Goal: Task Accomplishment & Management: Use online tool/utility

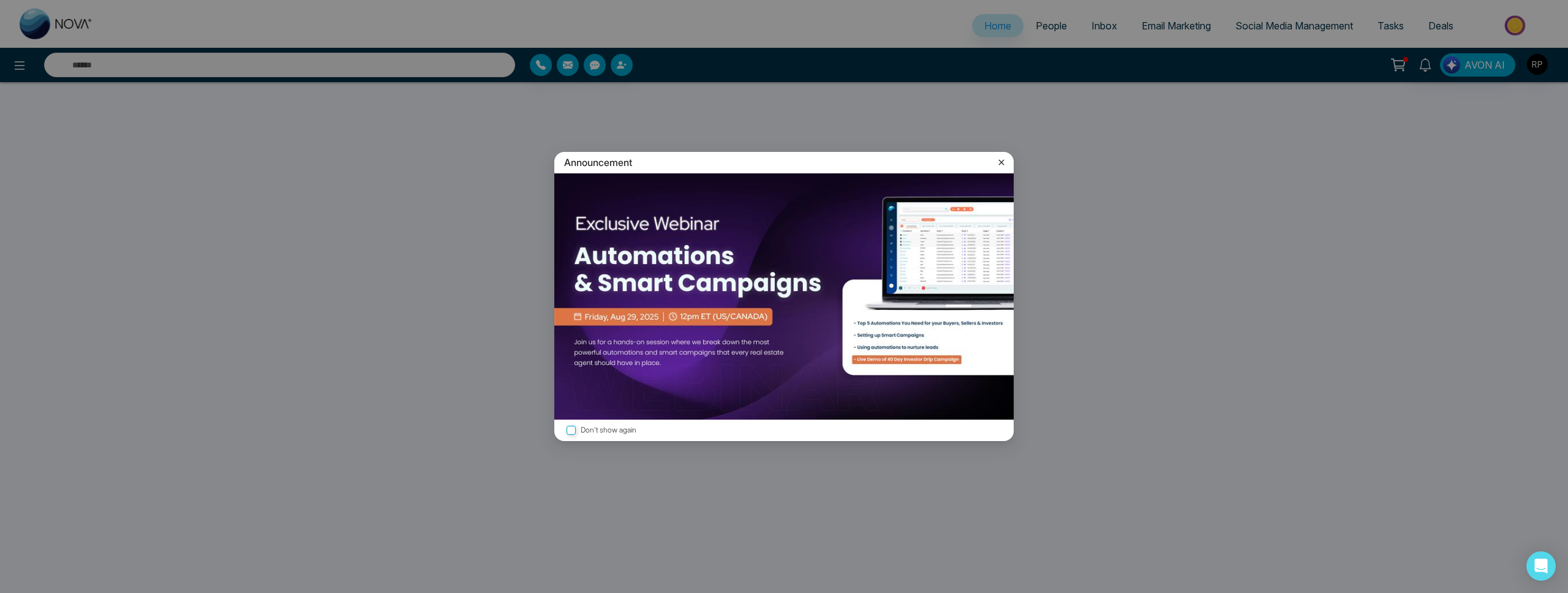
select select "*"
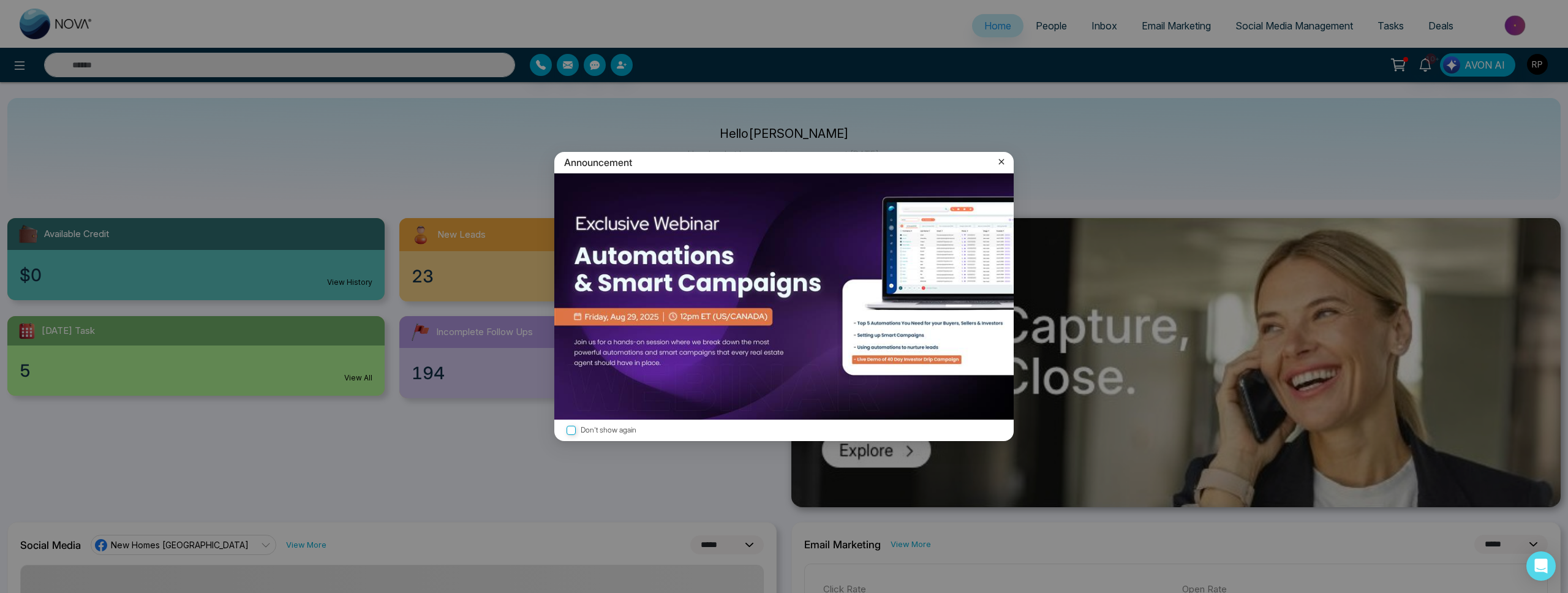
click at [1004, 161] on icon at bounding box center [1001, 161] width 12 height 12
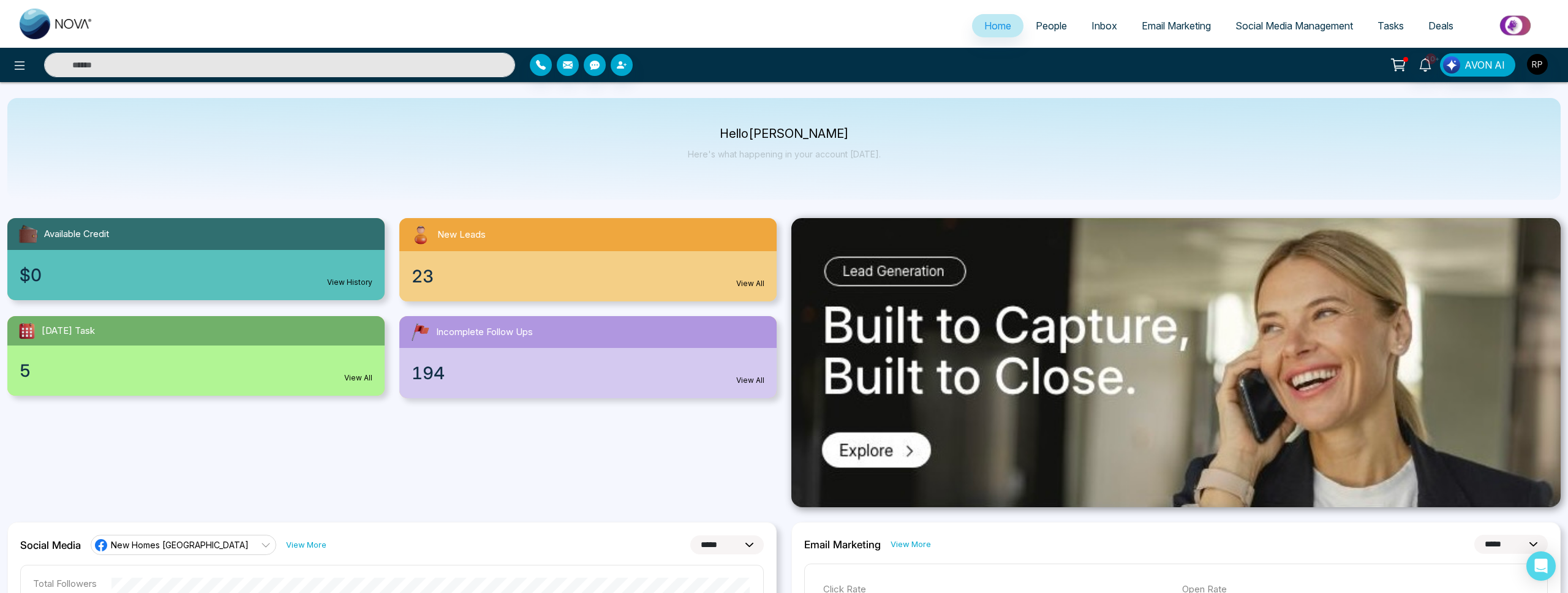
click at [1167, 22] on span "Email Marketing" at bounding box center [1176, 26] width 69 height 12
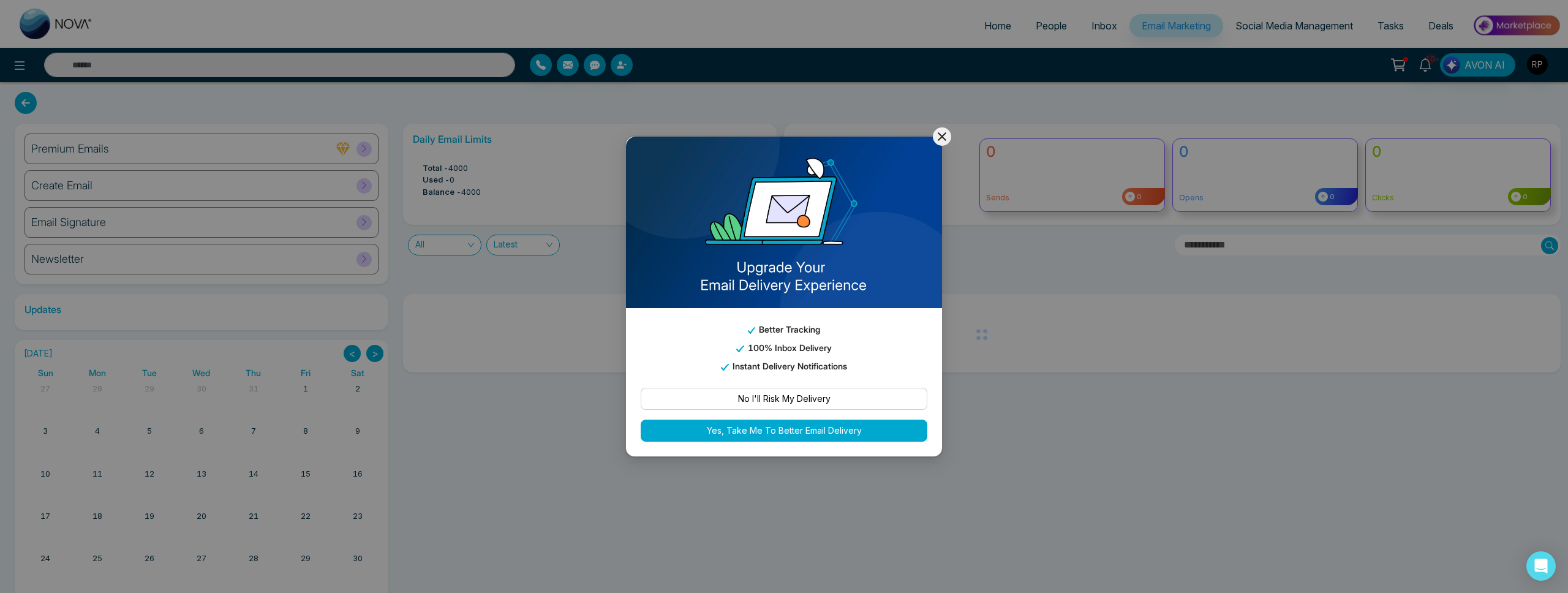
click at [939, 139] on icon at bounding box center [942, 136] width 8 height 8
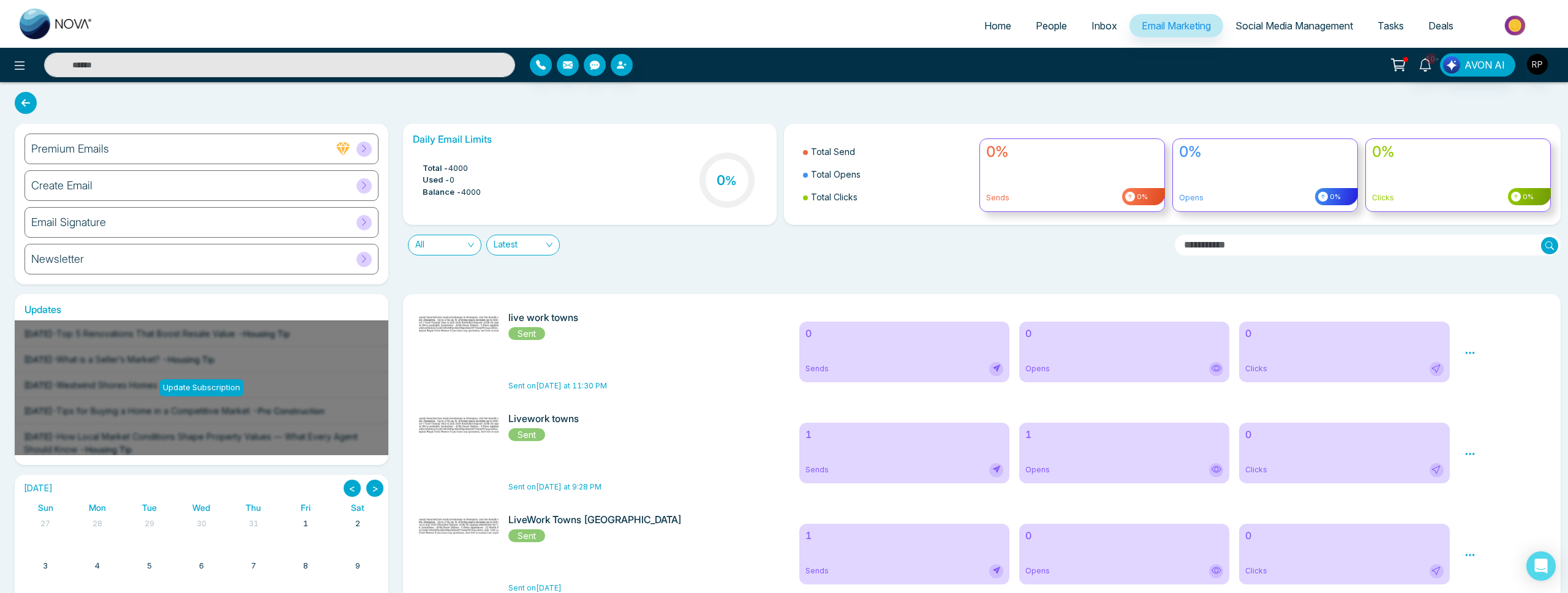
click at [366, 184] on icon at bounding box center [364, 184] width 9 height 9
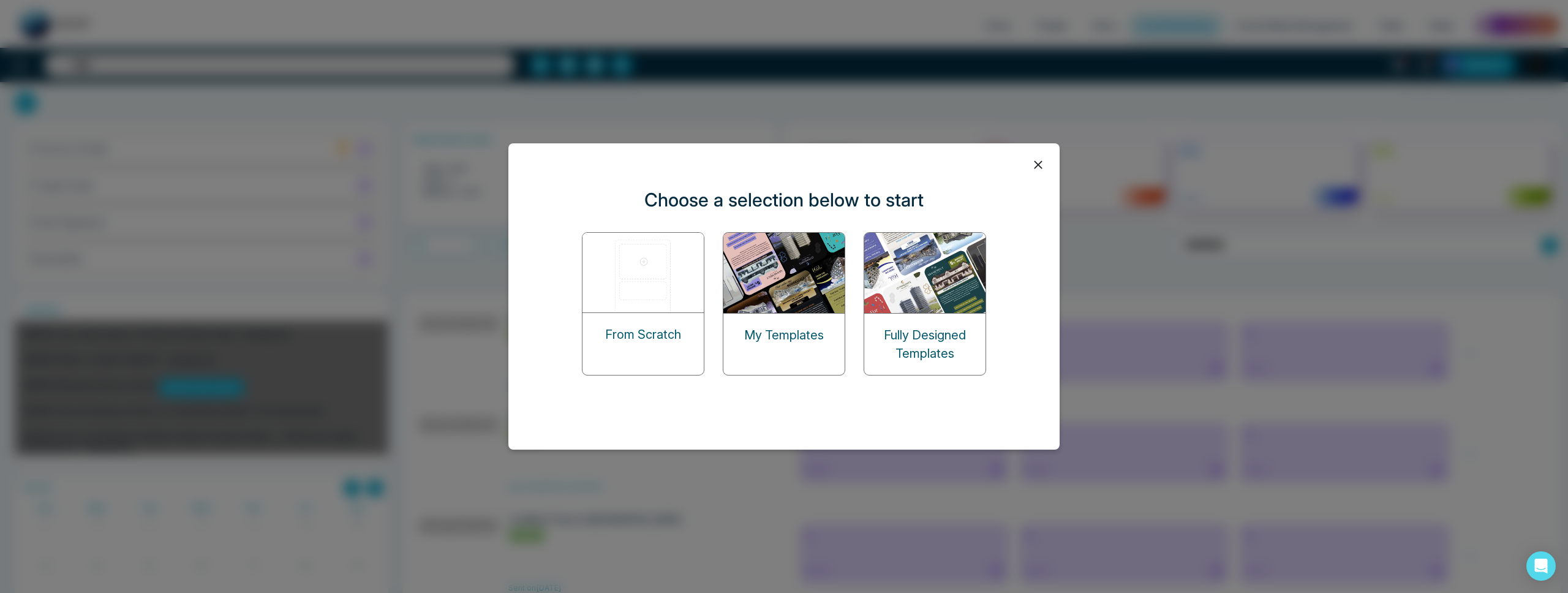
click at [829, 321] on div "My Templates" at bounding box center [784, 335] width 122 height 43
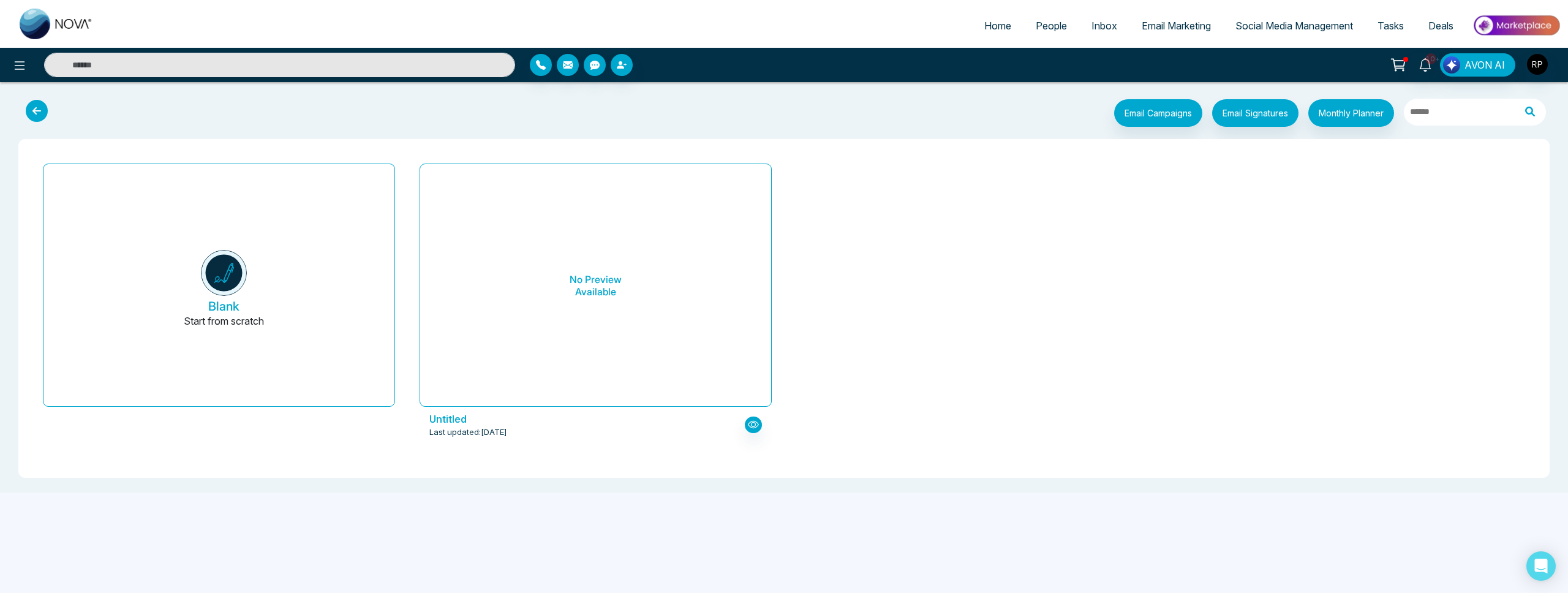
click at [32, 100] on icon at bounding box center [36, 111] width 22 height 22
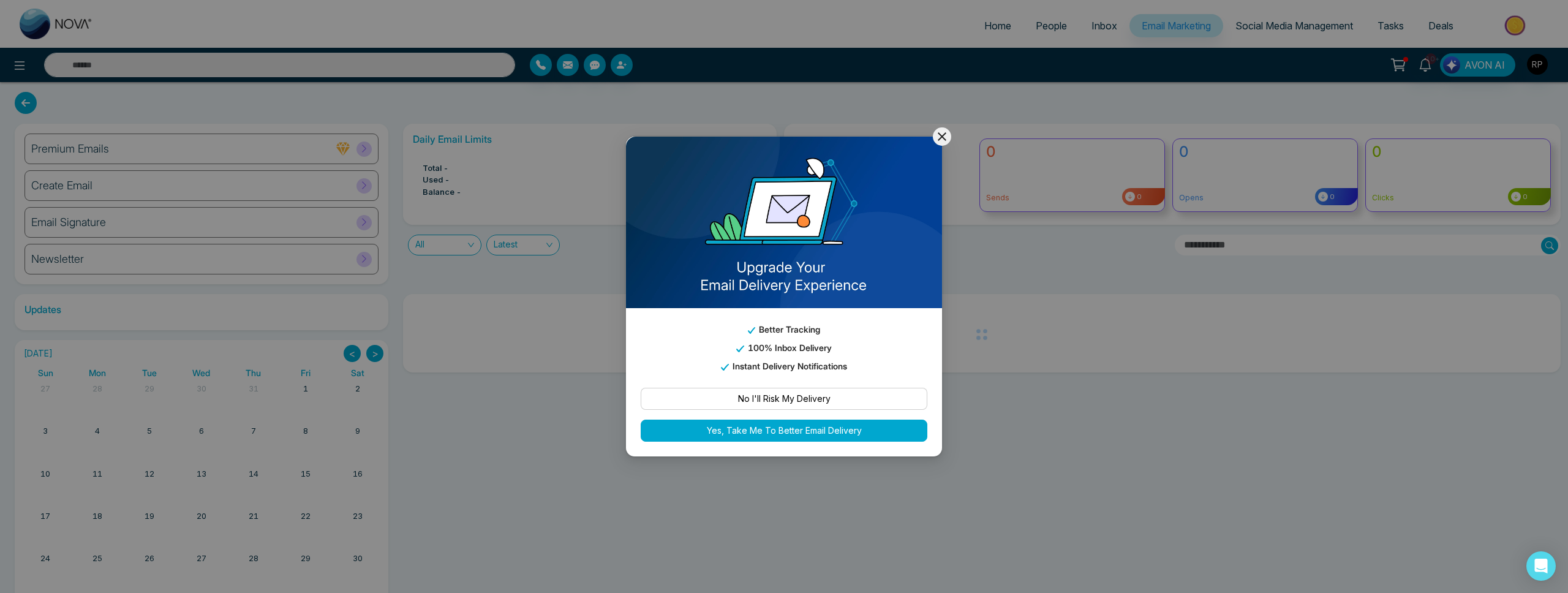
click at [938, 133] on icon at bounding box center [942, 136] width 8 height 8
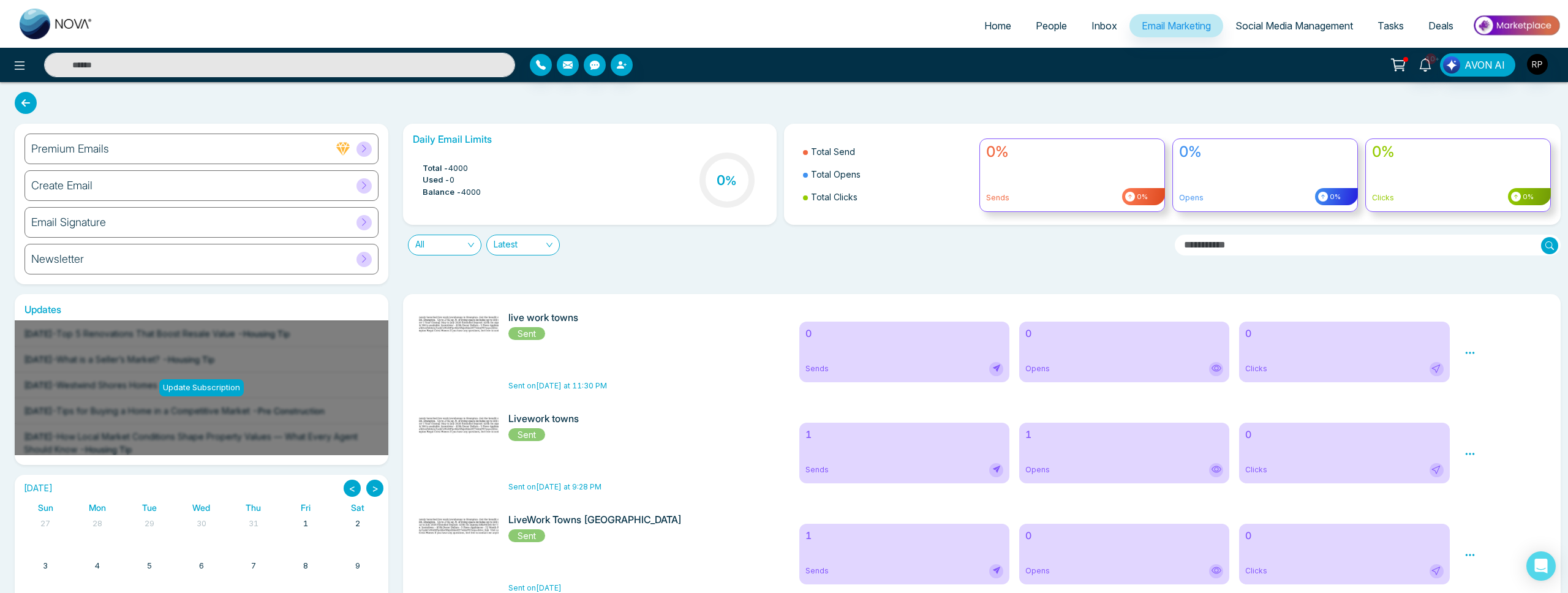
click at [304, 191] on div "Create Email" at bounding box center [202, 185] width 354 height 31
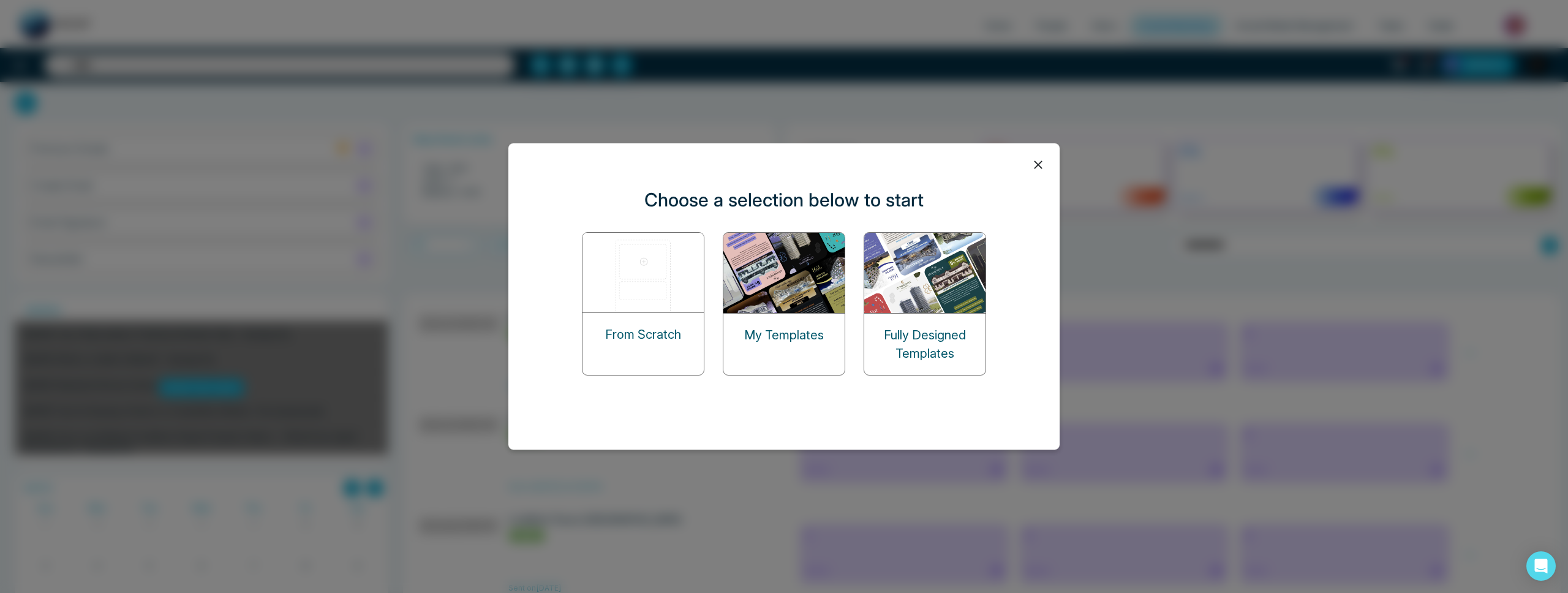
click at [933, 304] on img at bounding box center [925, 272] width 122 height 80
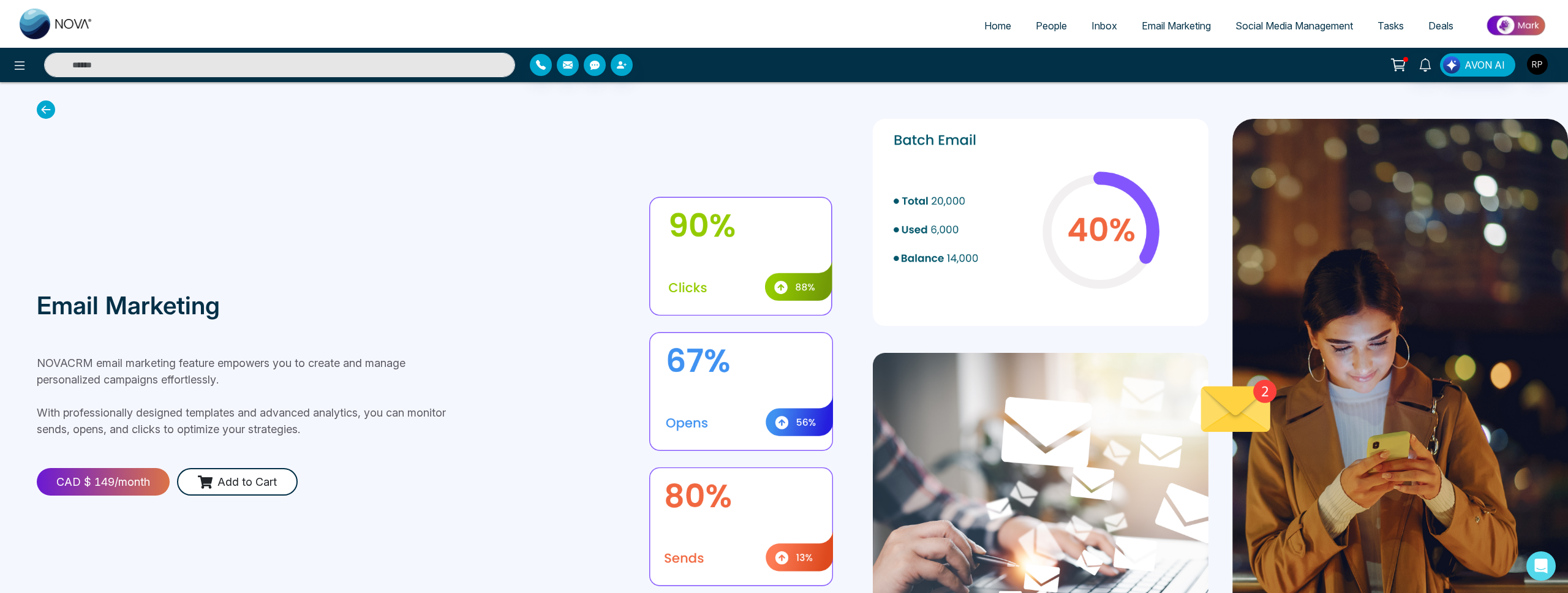
click at [43, 108] on icon at bounding box center [45, 109] width 18 height 18
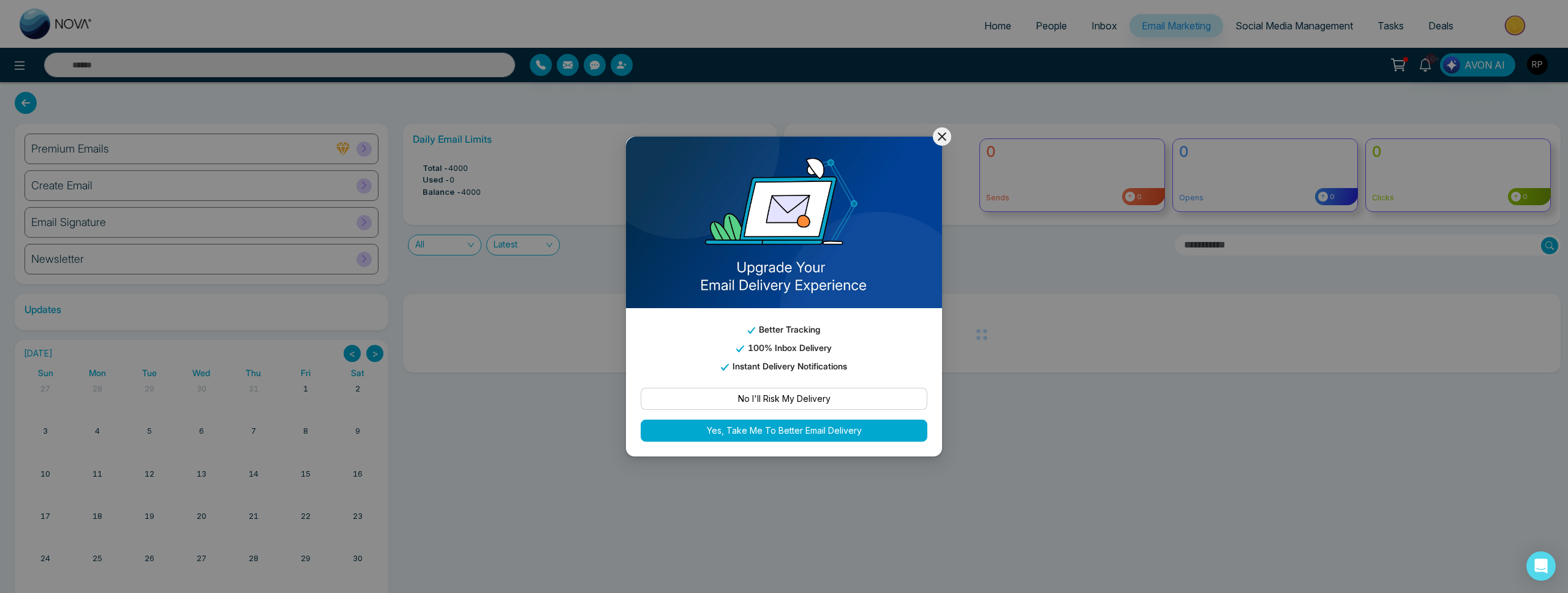
click at [940, 143] on button at bounding box center [942, 136] width 18 height 18
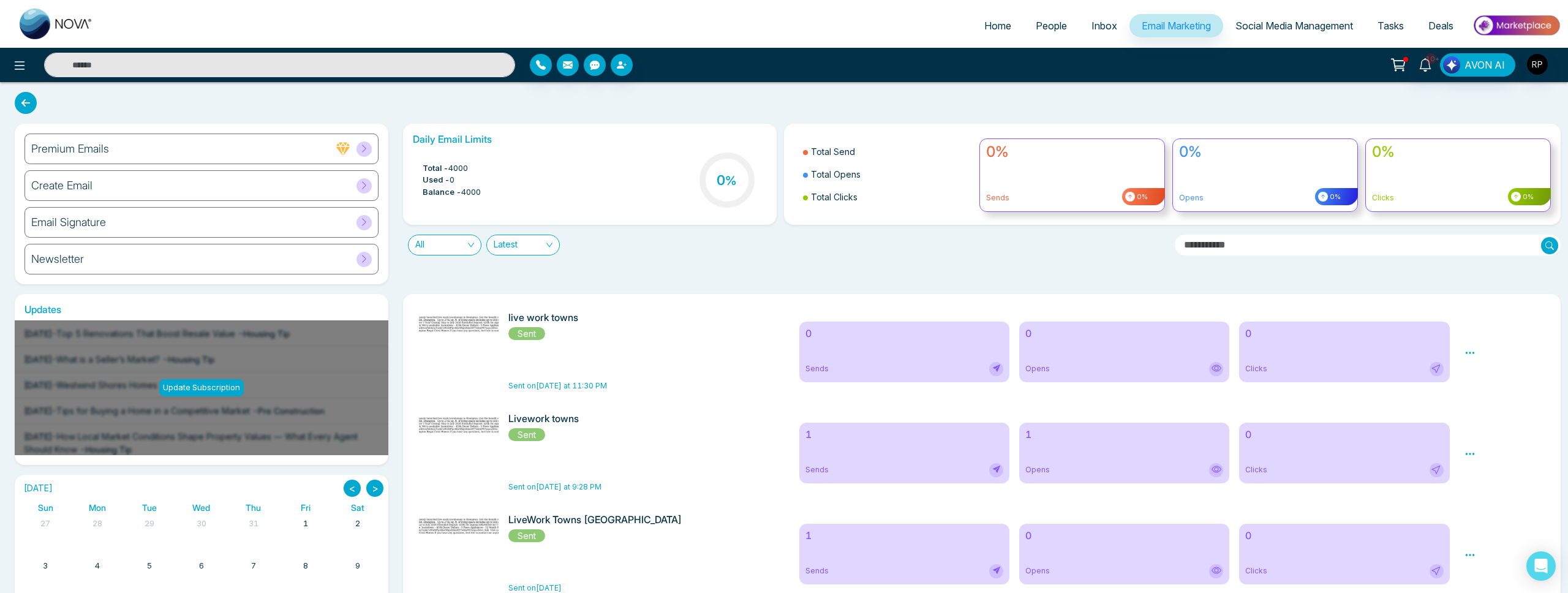
click at [353, 180] on div "Create Email" at bounding box center [202, 185] width 354 height 31
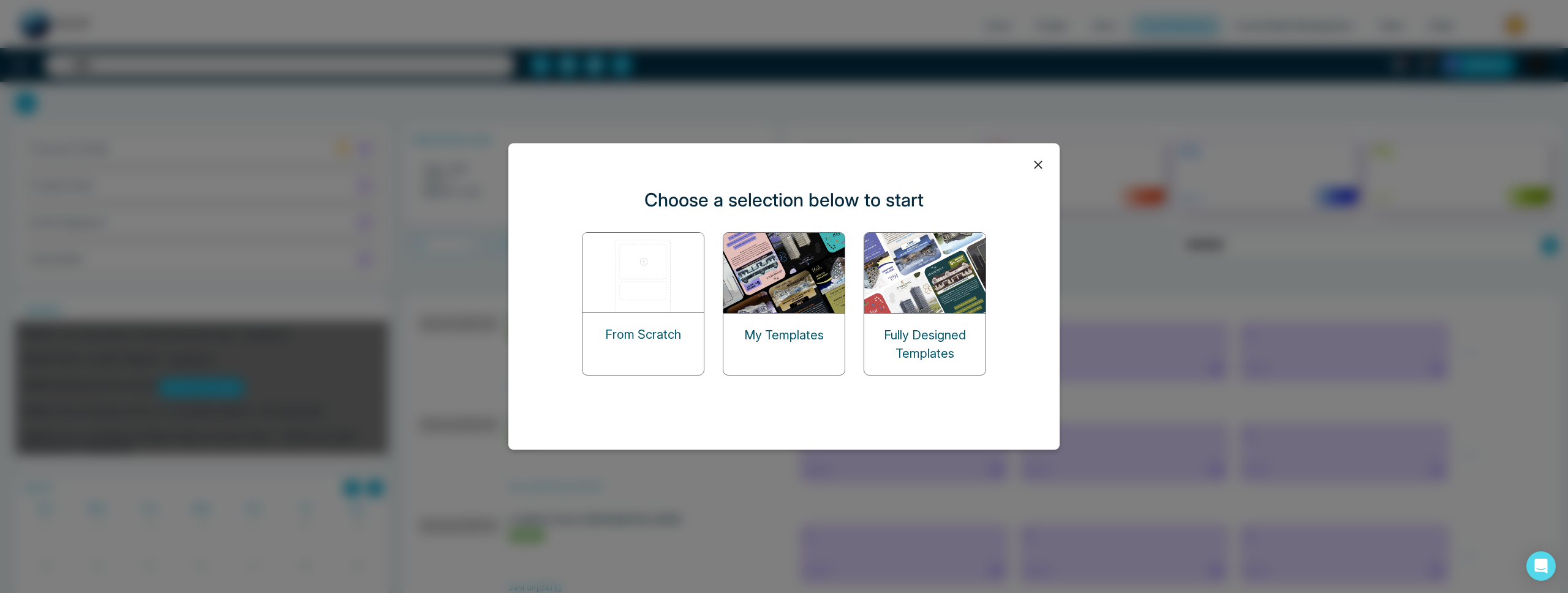
click at [625, 275] on img at bounding box center [643, 272] width 122 height 79
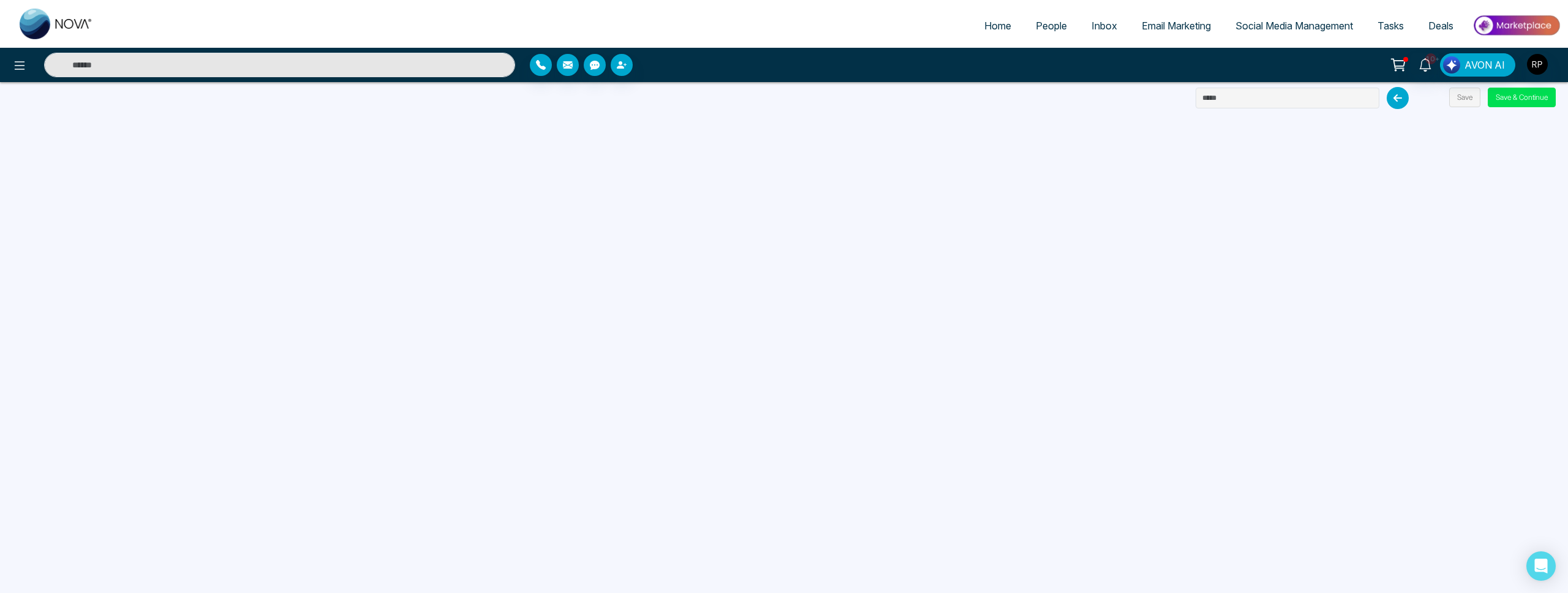
scroll to position [15, 0]
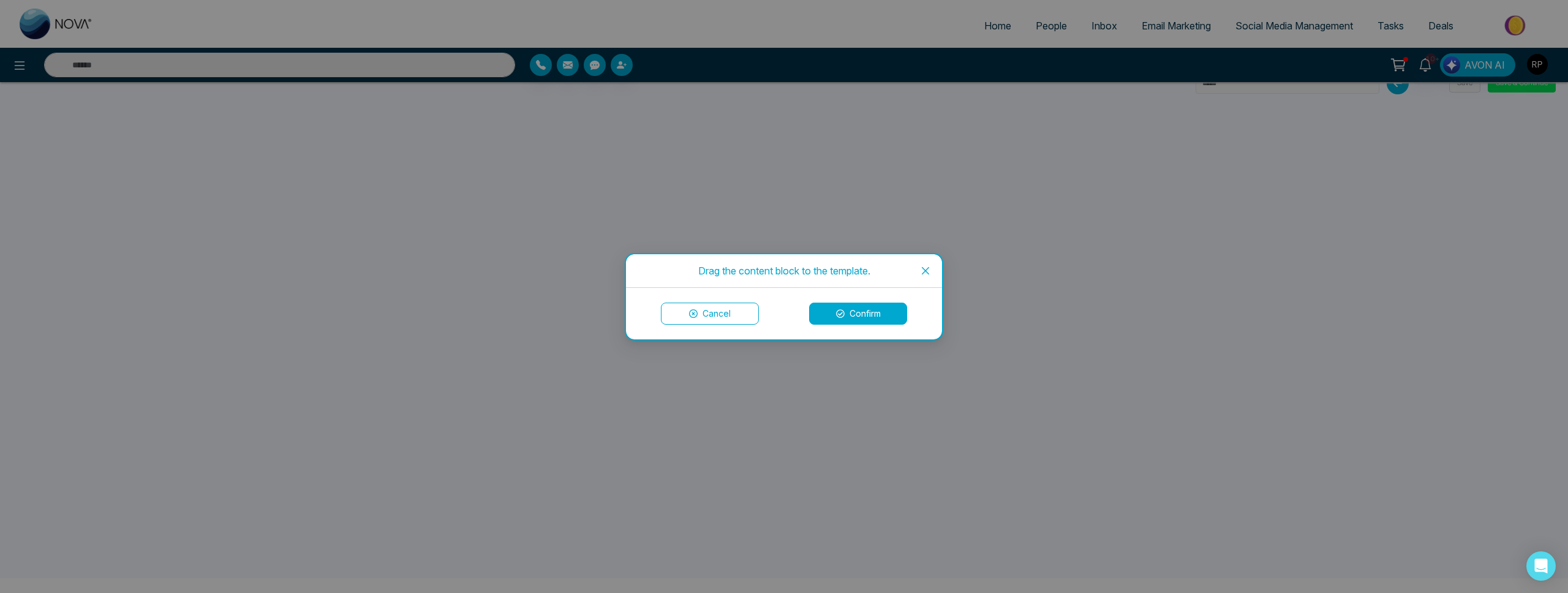
click at [926, 268] on icon "close" at bounding box center [925, 270] width 10 height 10
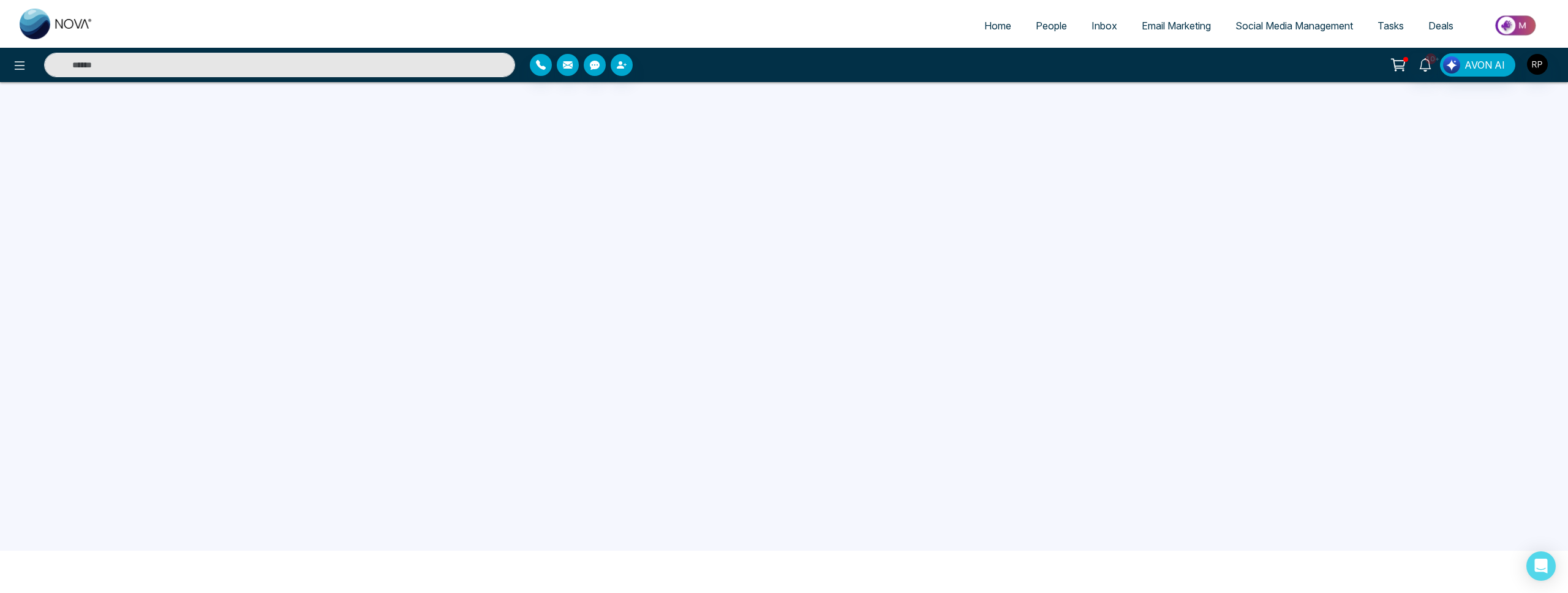
scroll to position [0, 0]
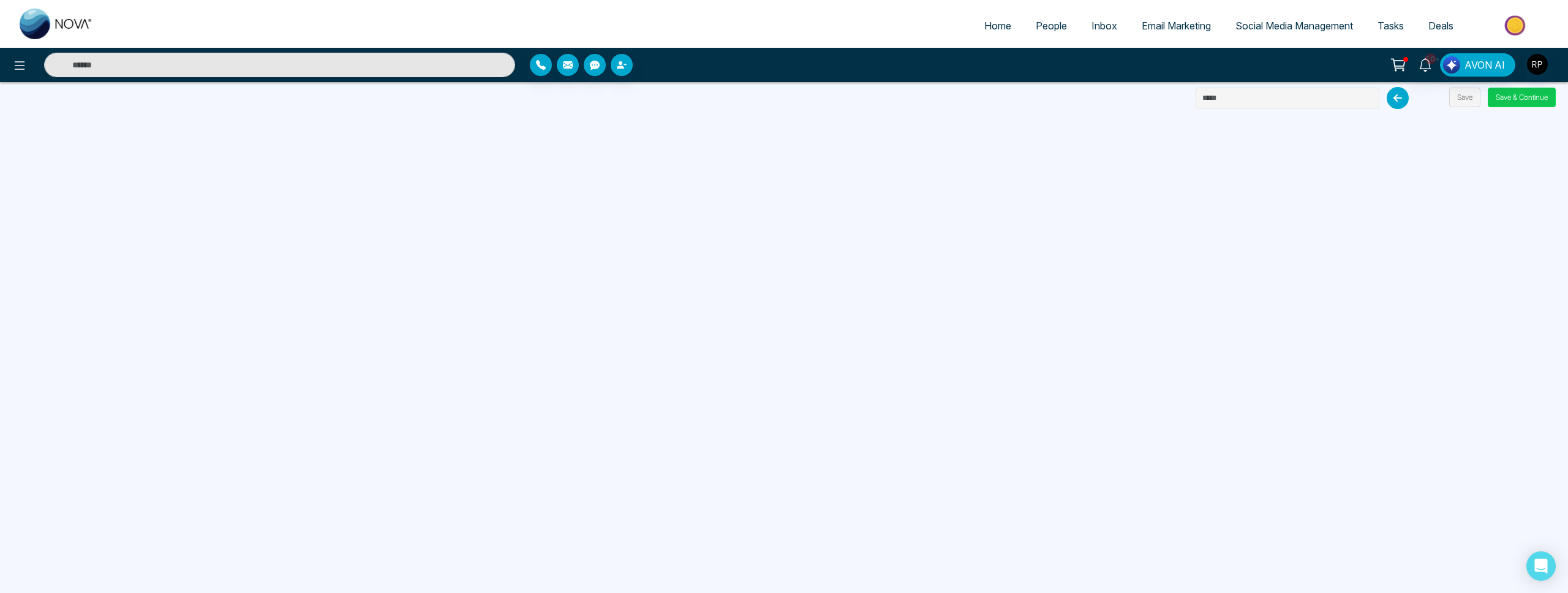
click at [1538, 98] on button "Save & Continue" at bounding box center [1522, 98] width 68 height 20
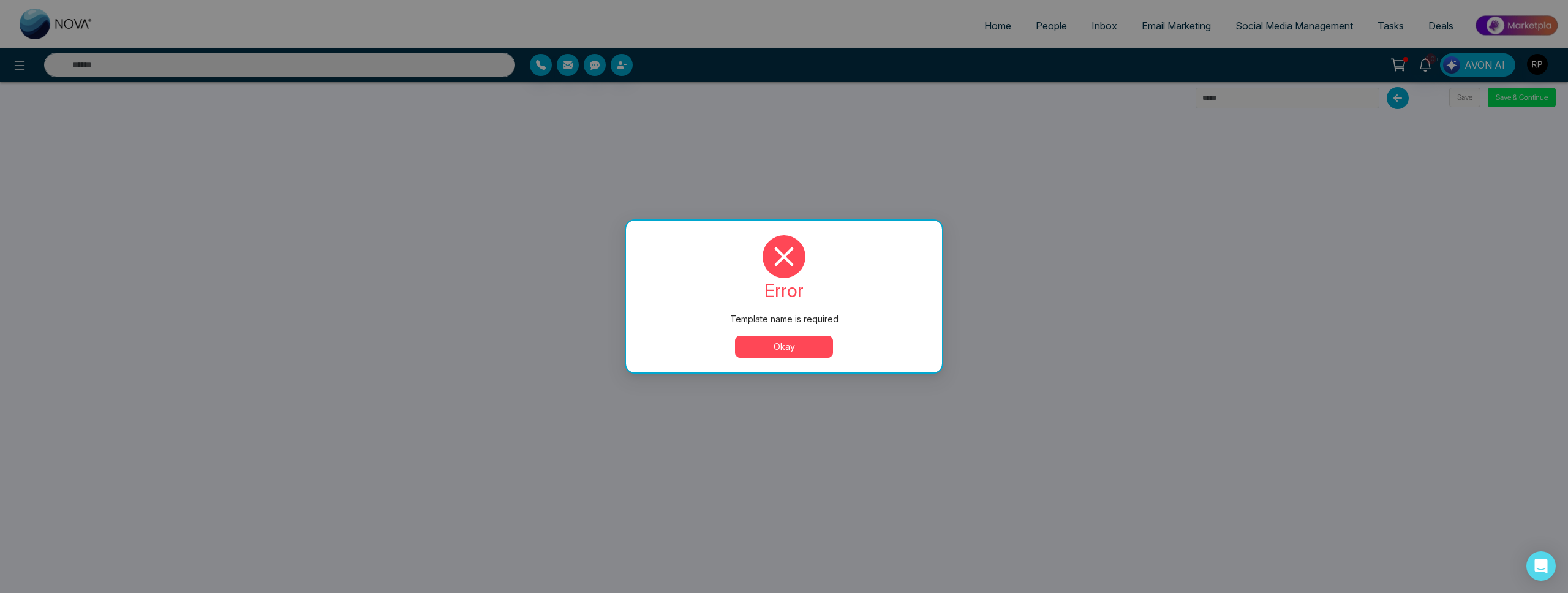
click at [777, 351] on button "Okay" at bounding box center [784, 347] width 98 height 22
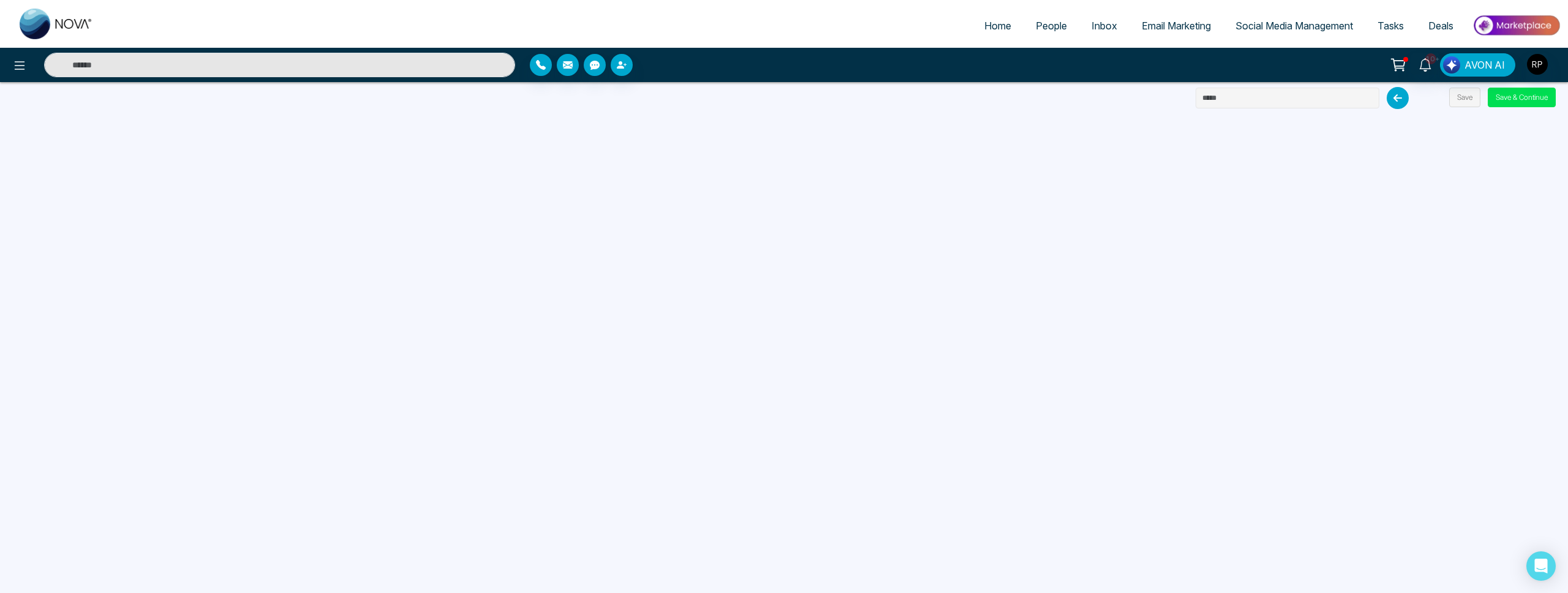
click at [1294, 103] on input "text" at bounding box center [1287, 98] width 184 height 21
type input "***"
click at [1531, 98] on button "Save & Continue" at bounding box center [1522, 98] width 68 height 20
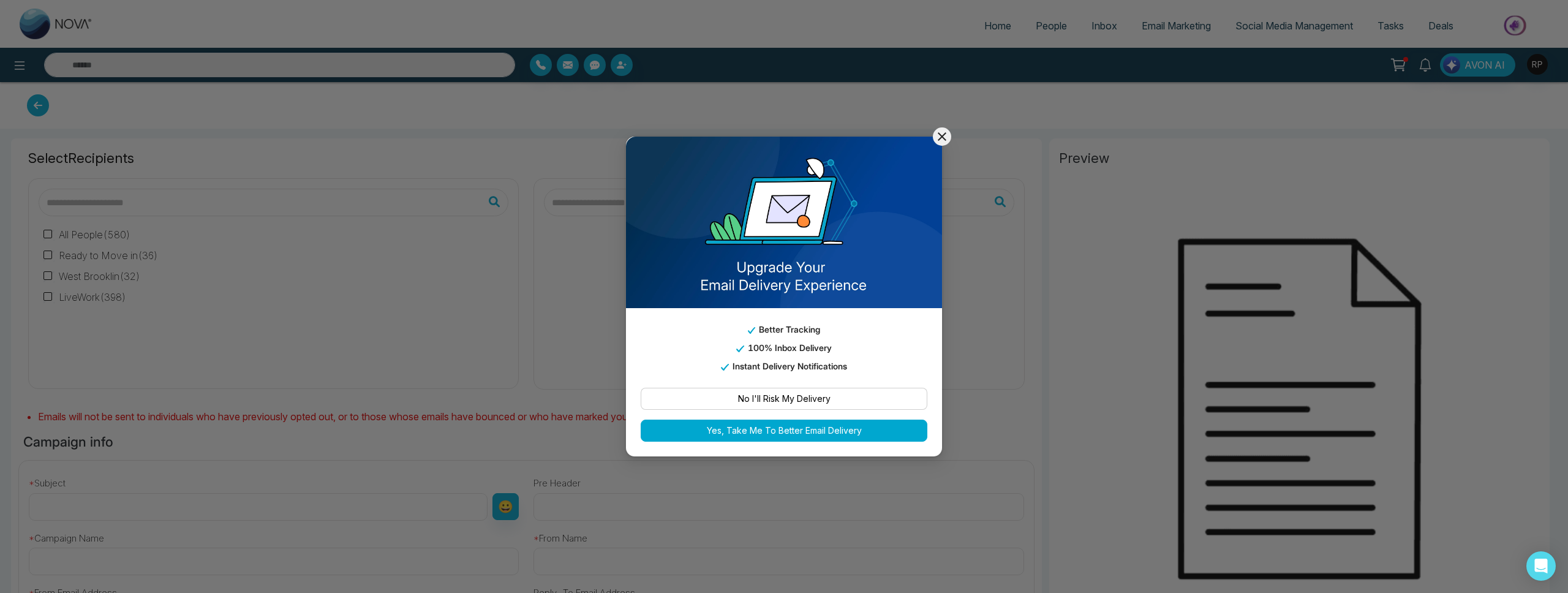
click at [940, 135] on icon at bounding box center [942, 136] width 8 height 8
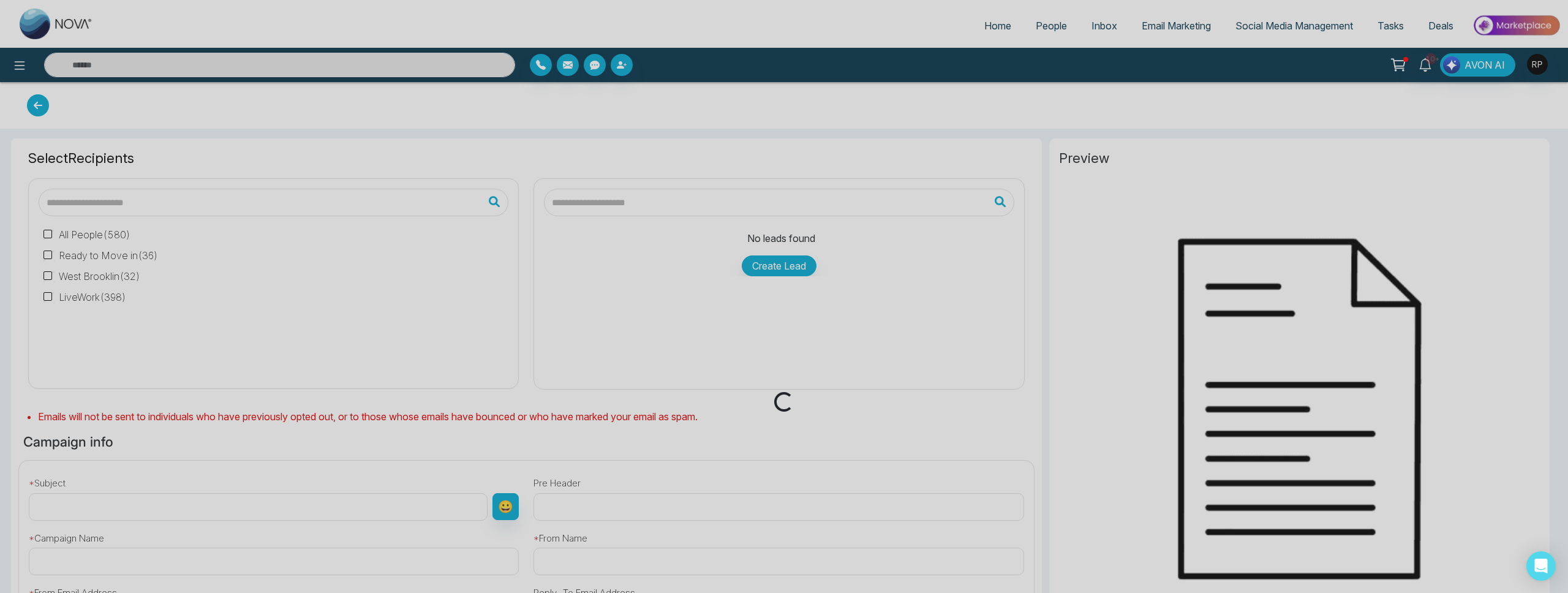
type input "***"
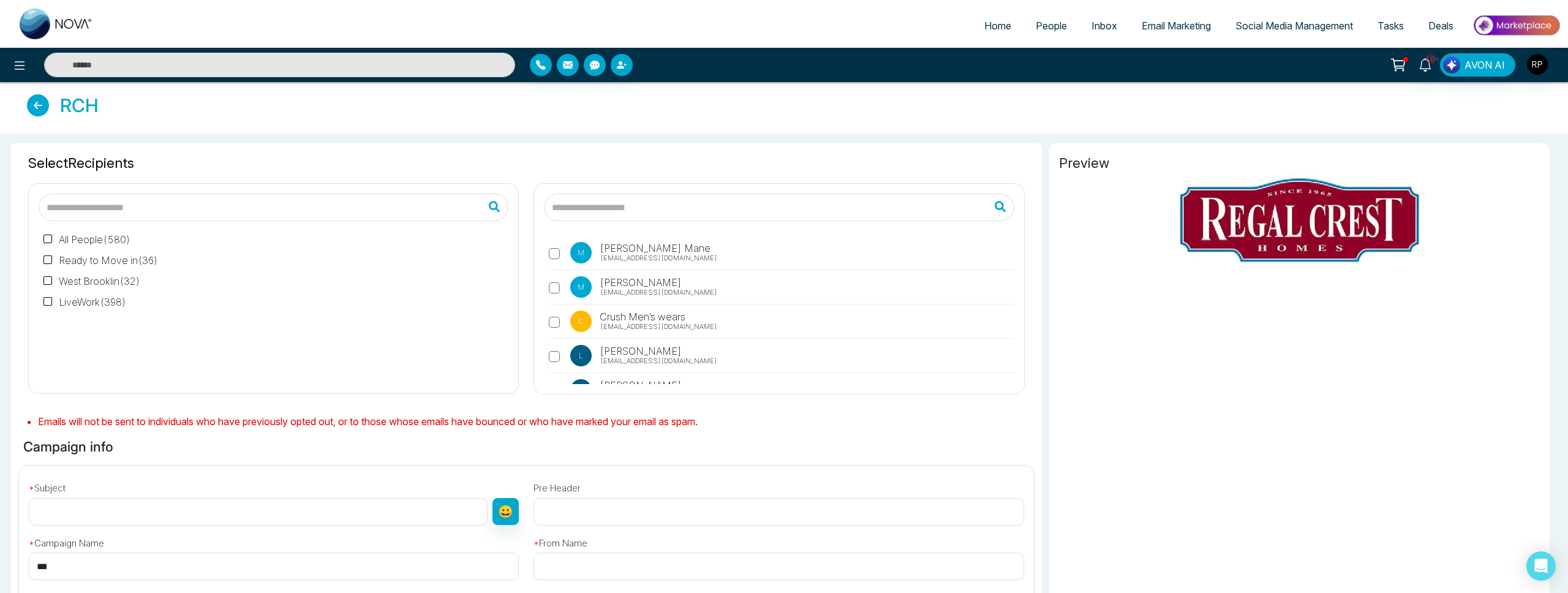
click at [36, 107] on icon at bounding box center [38, 105] width 22 height 22
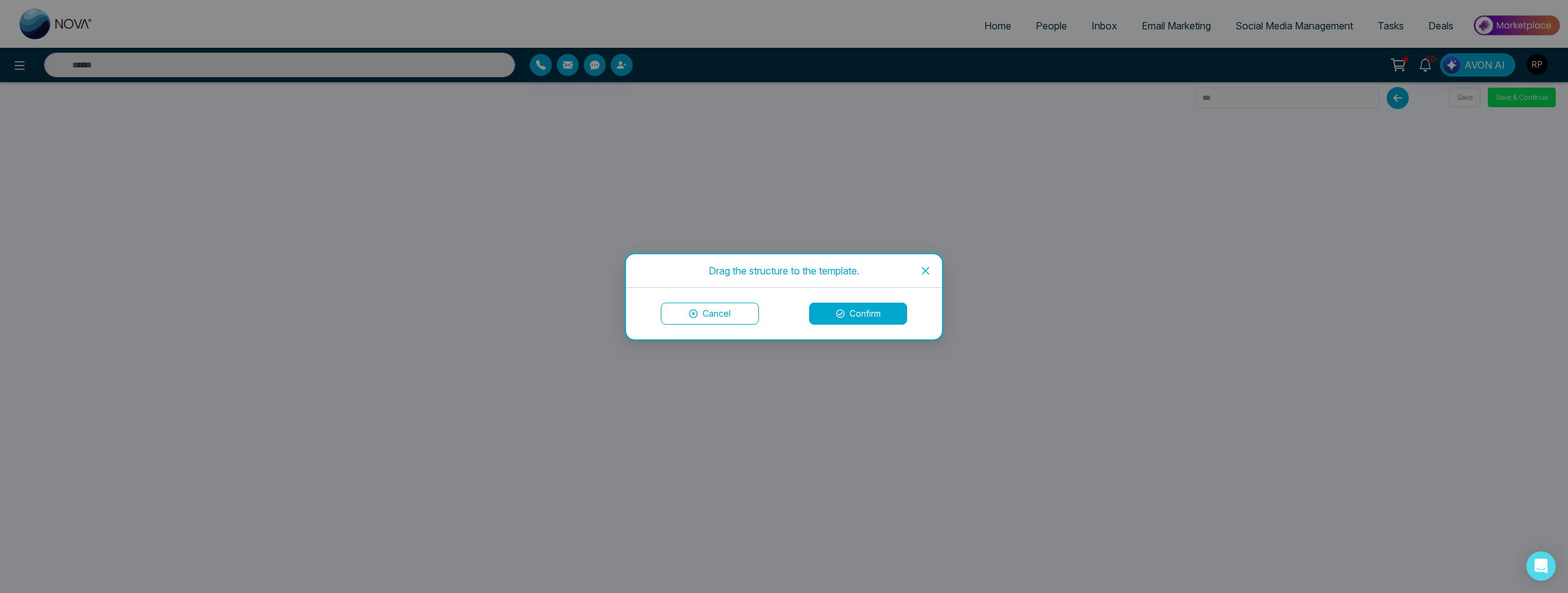
click at [739, 313] on button "Cancel" at bounding box center [710, 313] width 98 height 22
